Goal: Task Accomplishment & Management: Complete application form

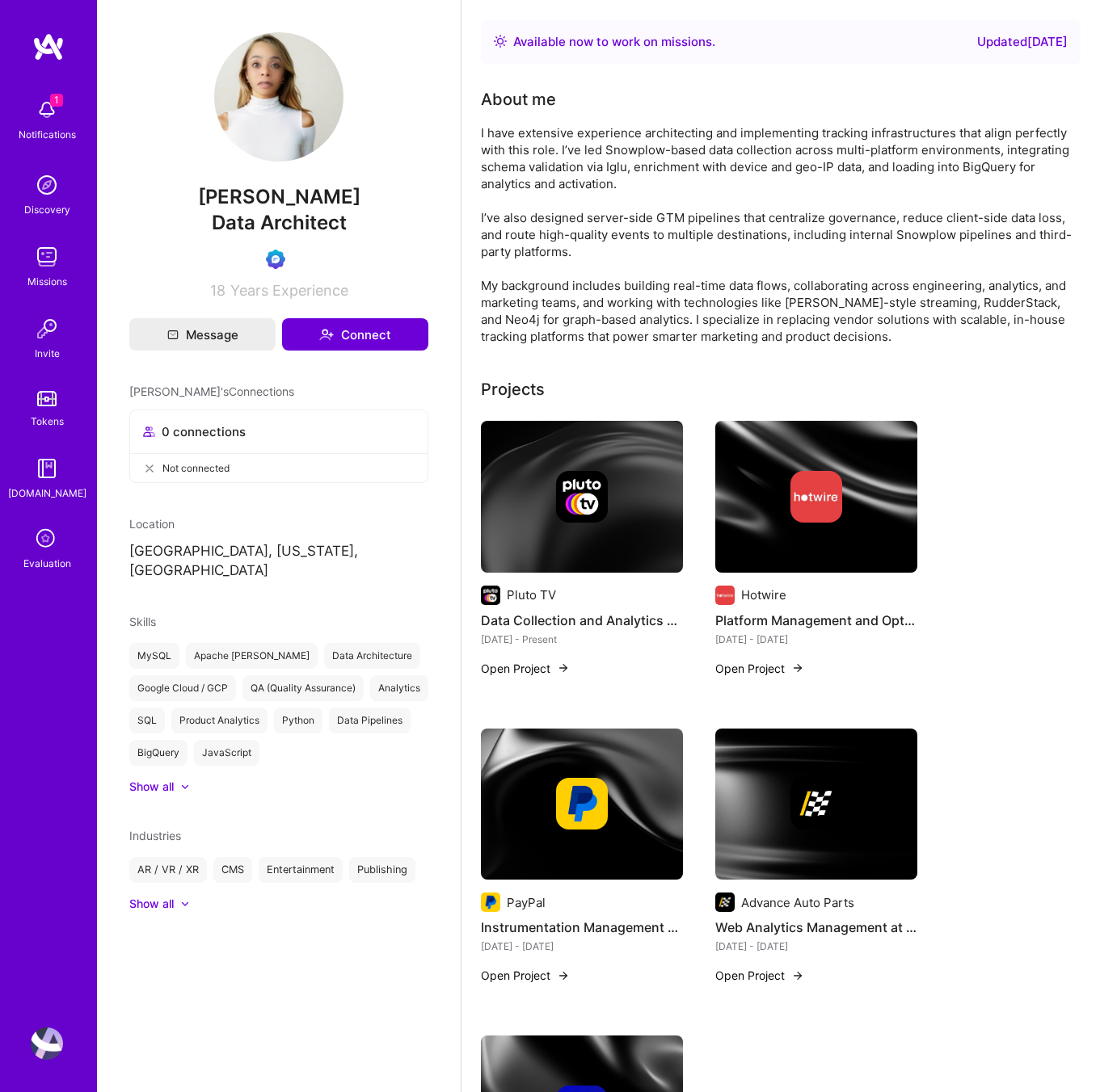
click at [47, 536] on icon at bounding box center [46, 539] width 31 height 31
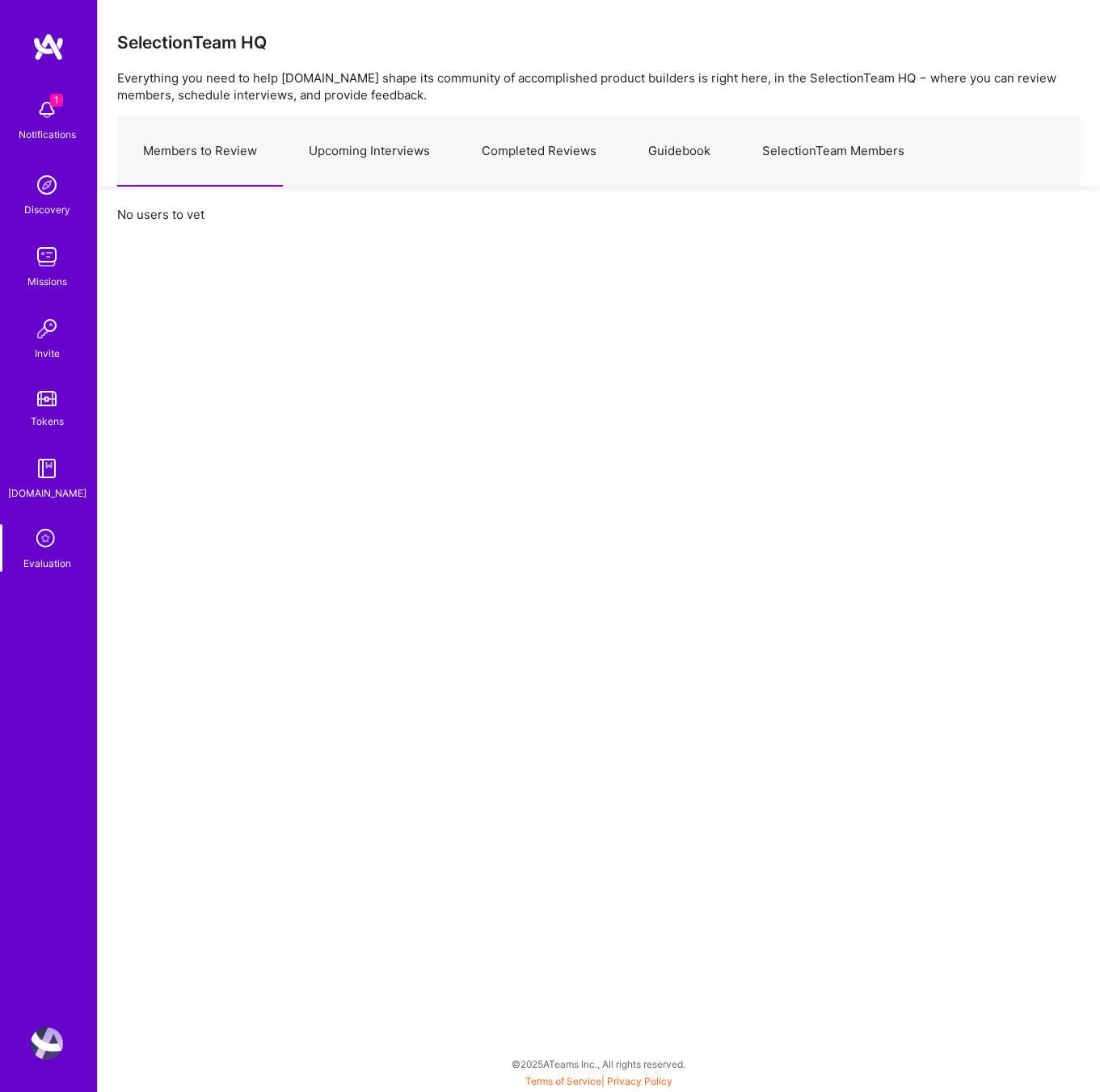
click at [356, 158] on link "Upcoming Interviews" at bounding box center [369, 151] width 173 height 70
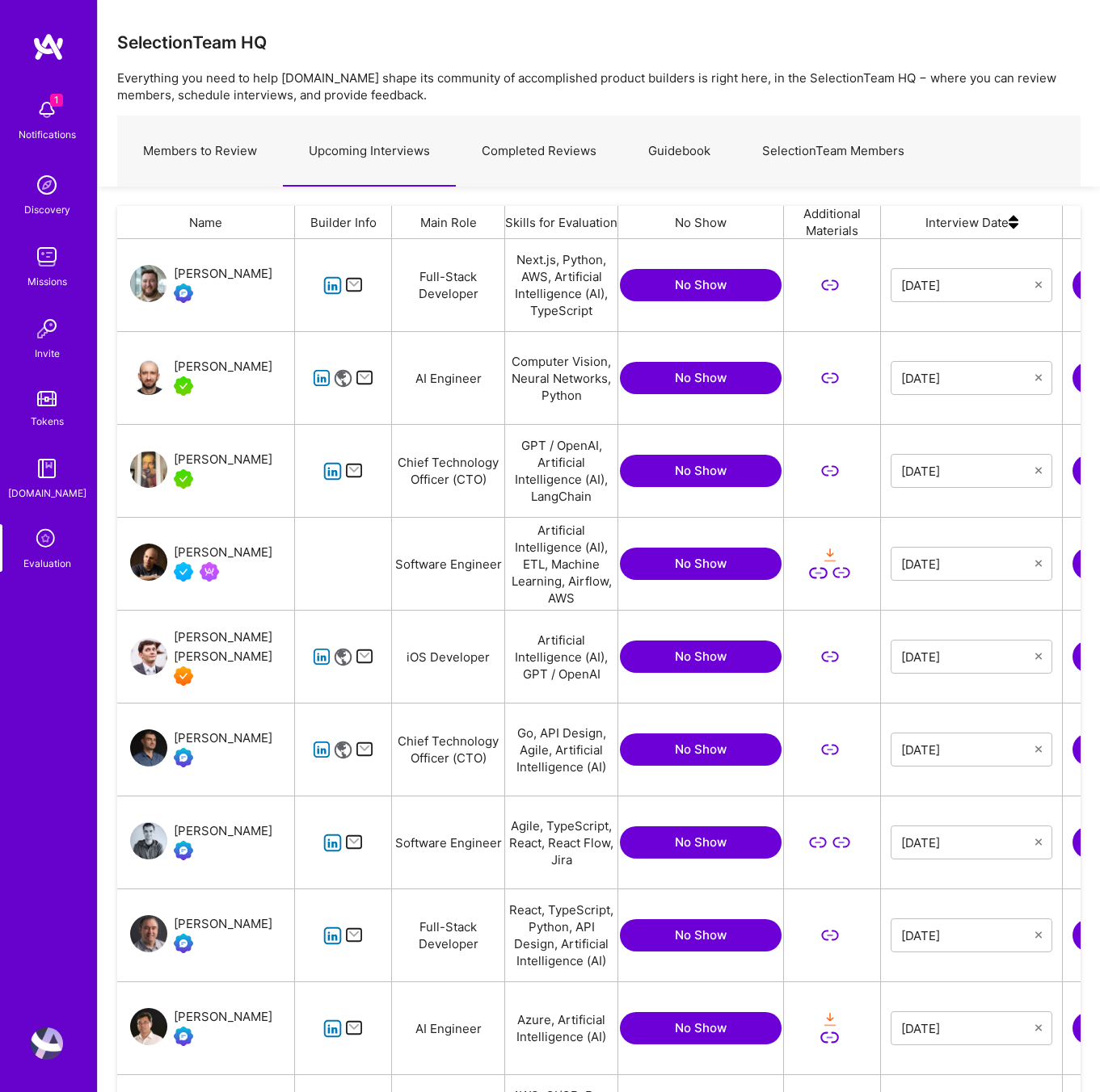
click at [338, 289] on icon "grid" at bounding box center [332, 285] width 18 height 18
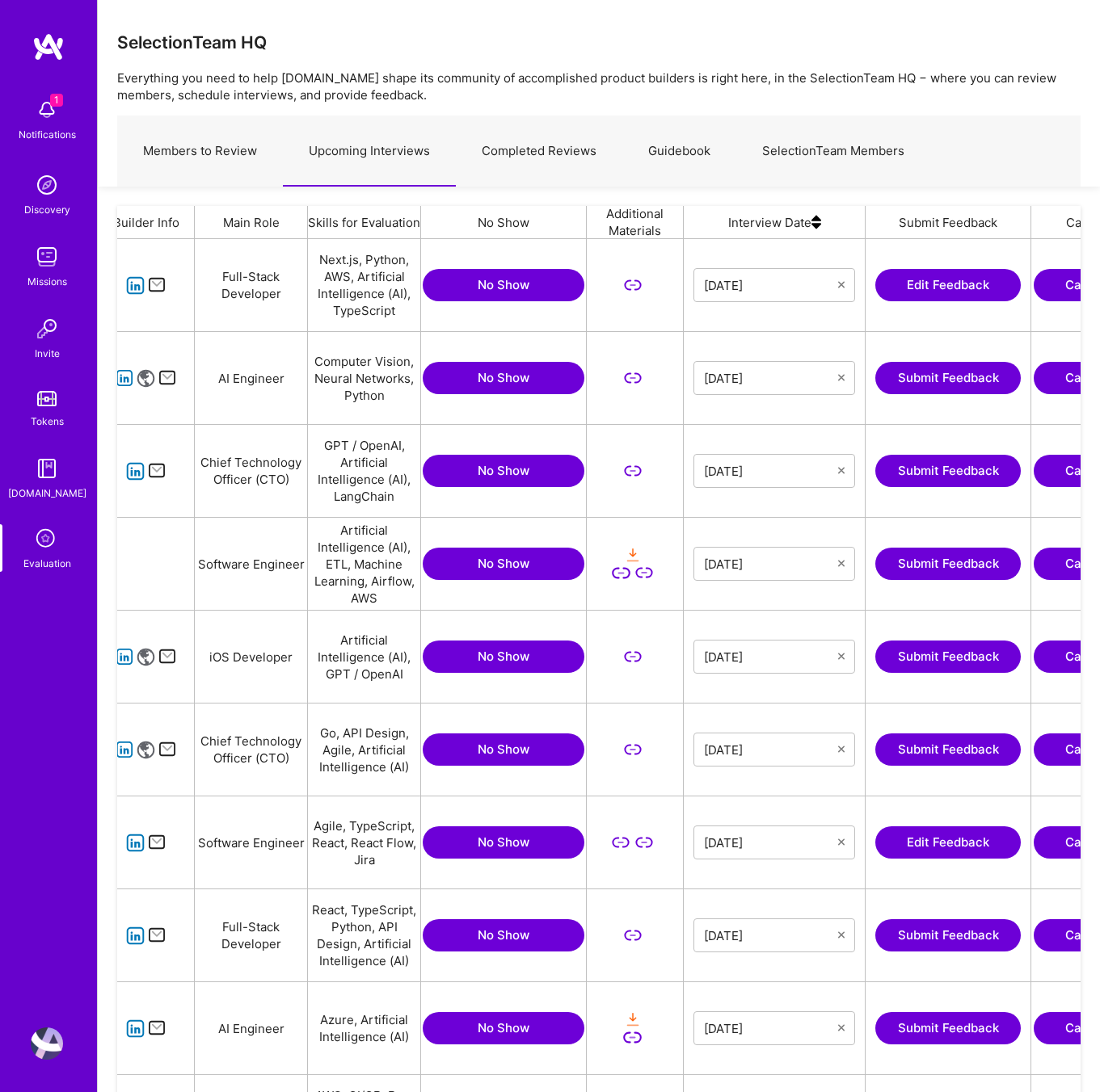
scroll to position [0, 325]
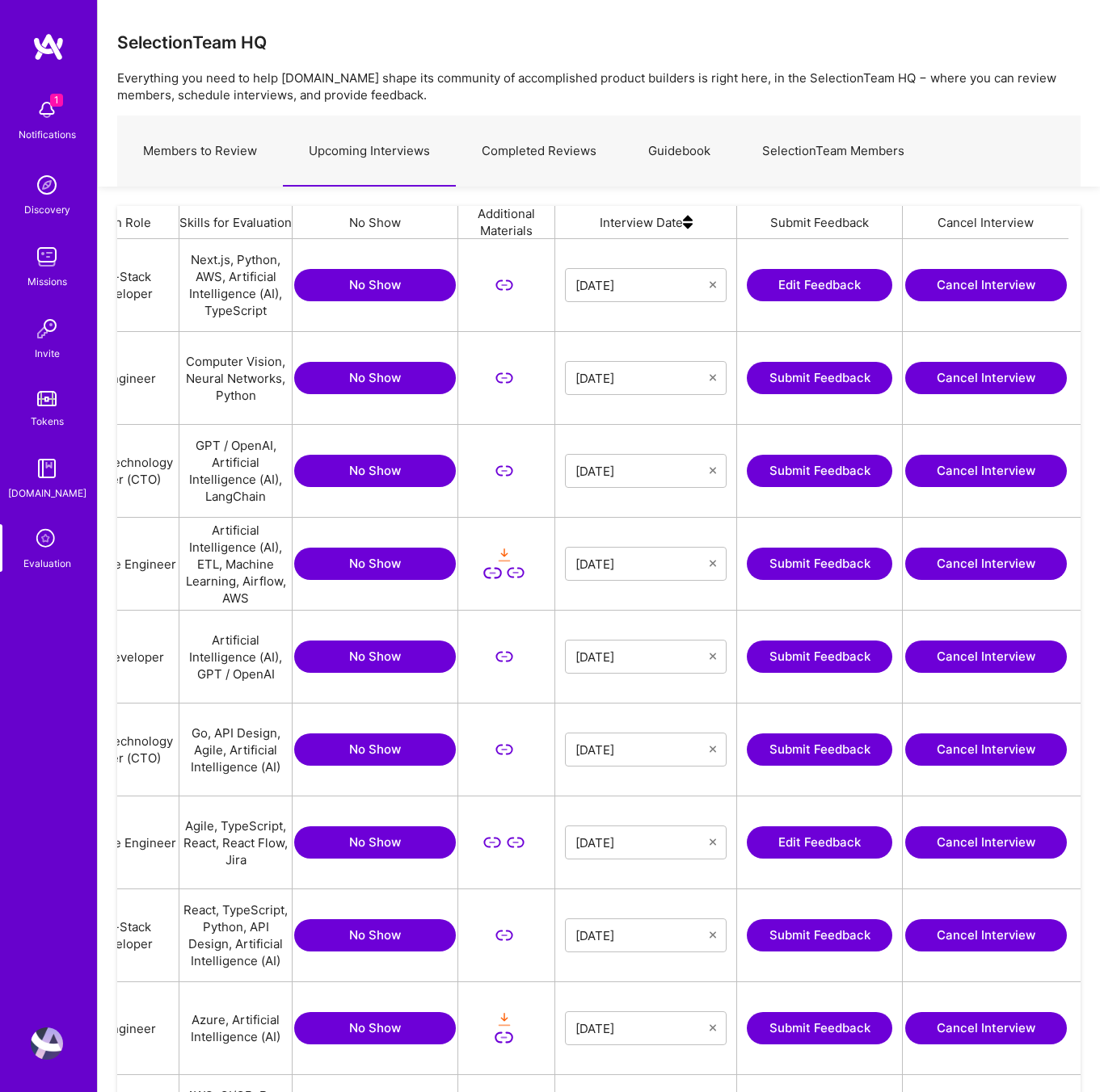
click at [822, 284] on button "Edit Feedback" at bounding box center [819, 285] width 145 height 32
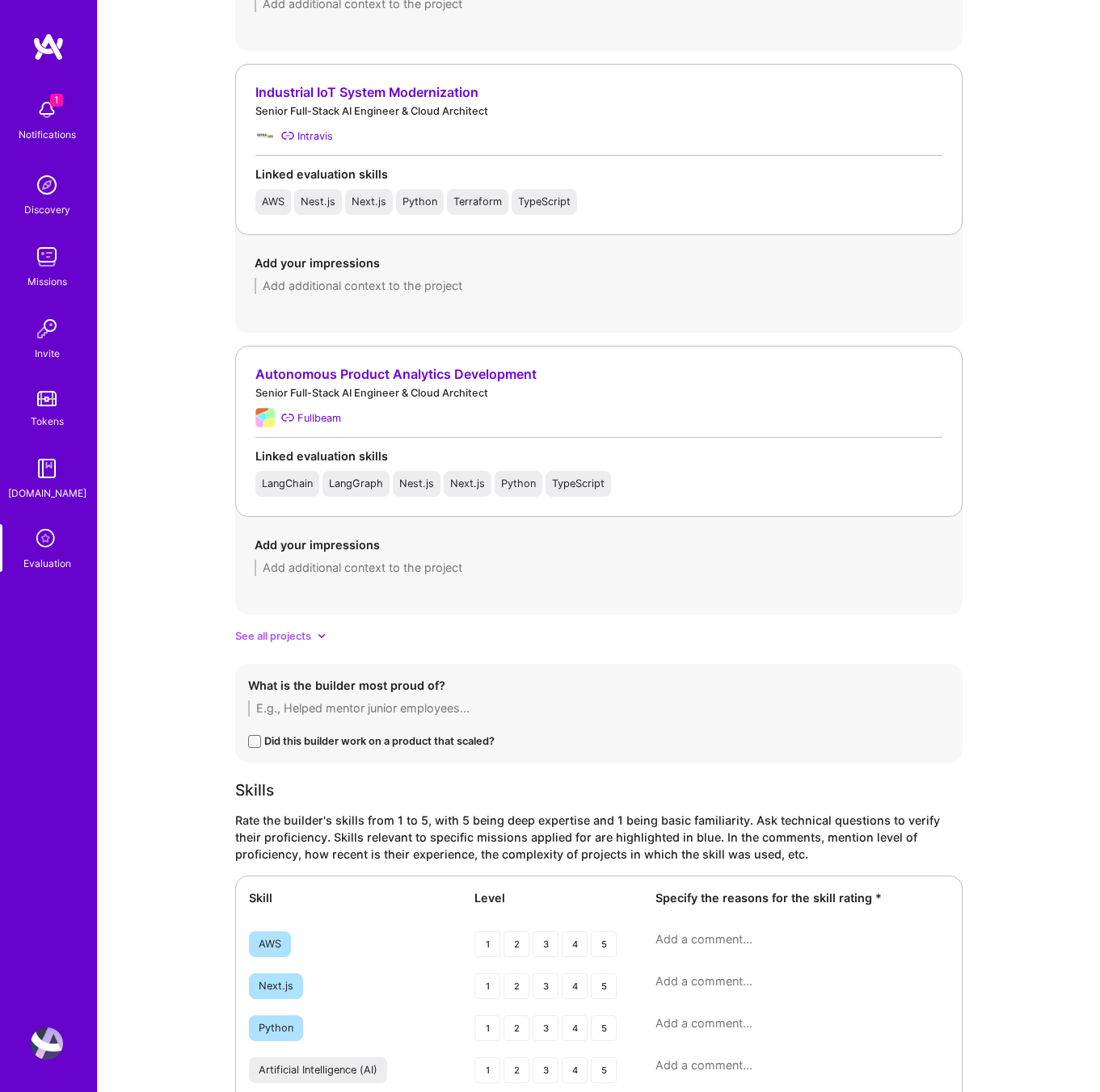
scroll to position [1440, 0]
